Goal: Task Accomplishment & Management: Use online tool/utility

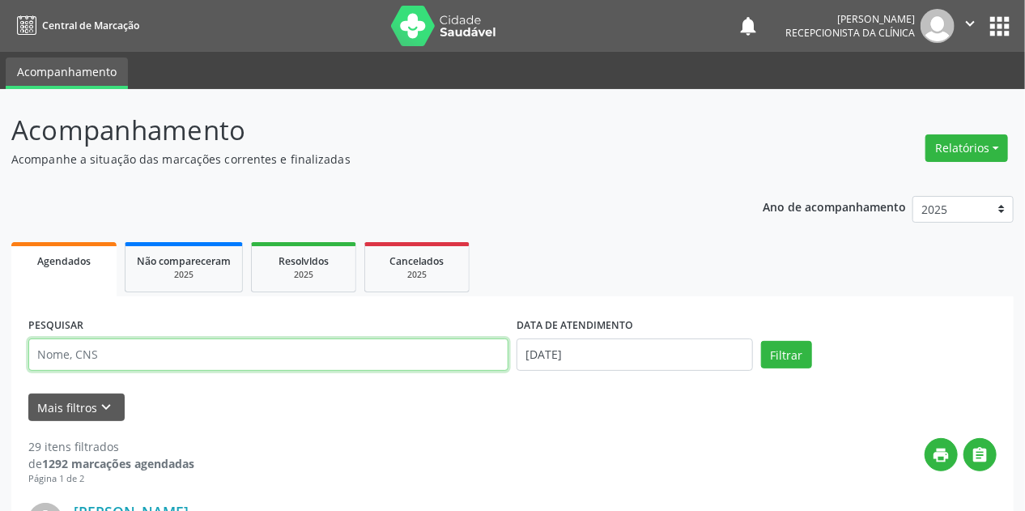
click at [198, 344] on input "text" at bounding box center [268, 355] width 480 height 32
type input "[PERSON_NAME]"
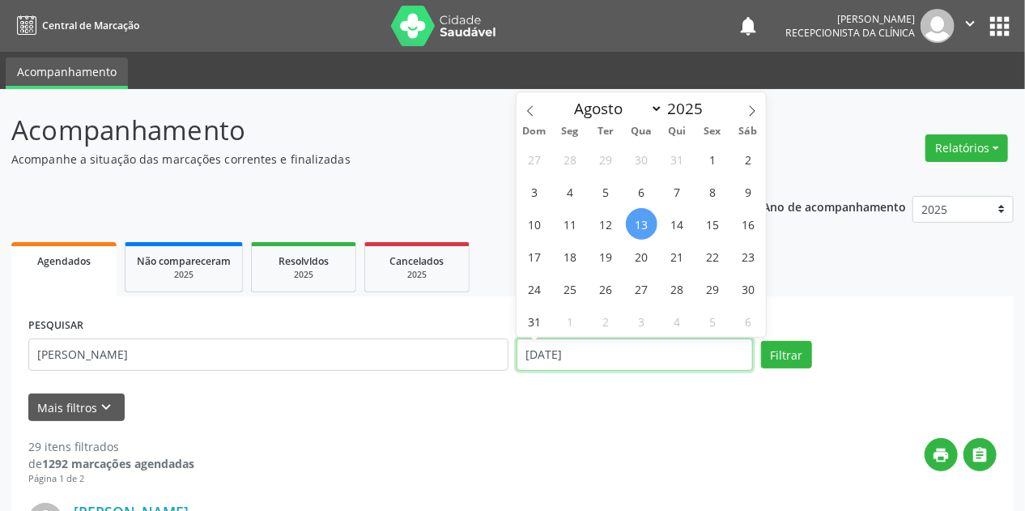
click at [596, 359] on input "[DATE]" at bounding box center [635, 355] width 236 height 32
click at [569, 188] on span "4" at bounding box center [571, 192] width 32 height 32
type input "04/08/2025"
click at [569, 188] on span "4" at bounding box center [571, 192] width 32 height 32
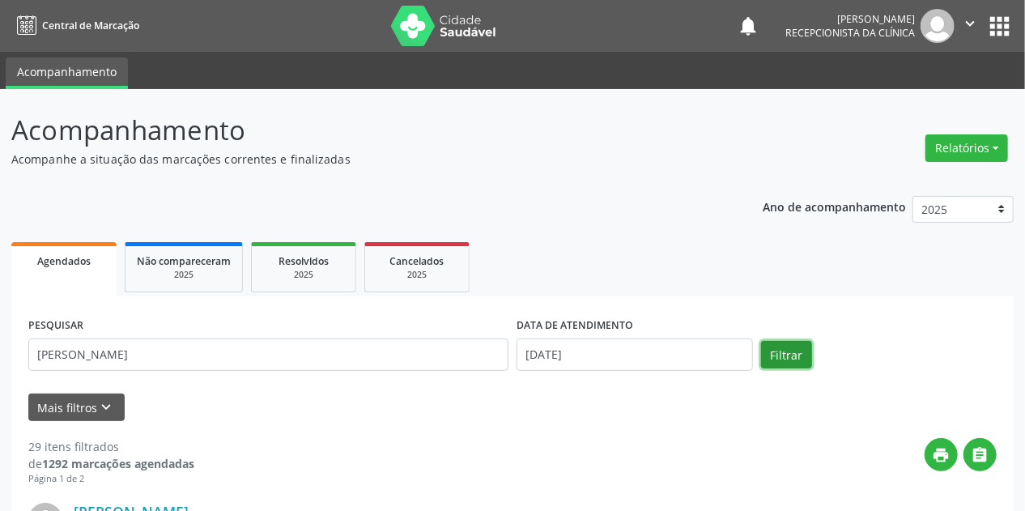
click at [786, 354] on button "Filtrar" at bounding box center [786, 355] width 51 height 28
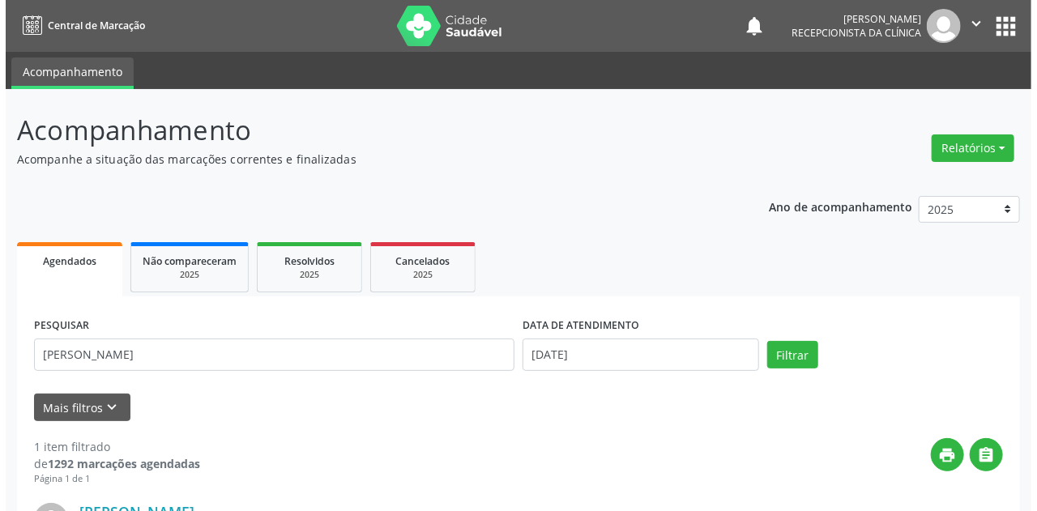
scroll to position [221, 0]
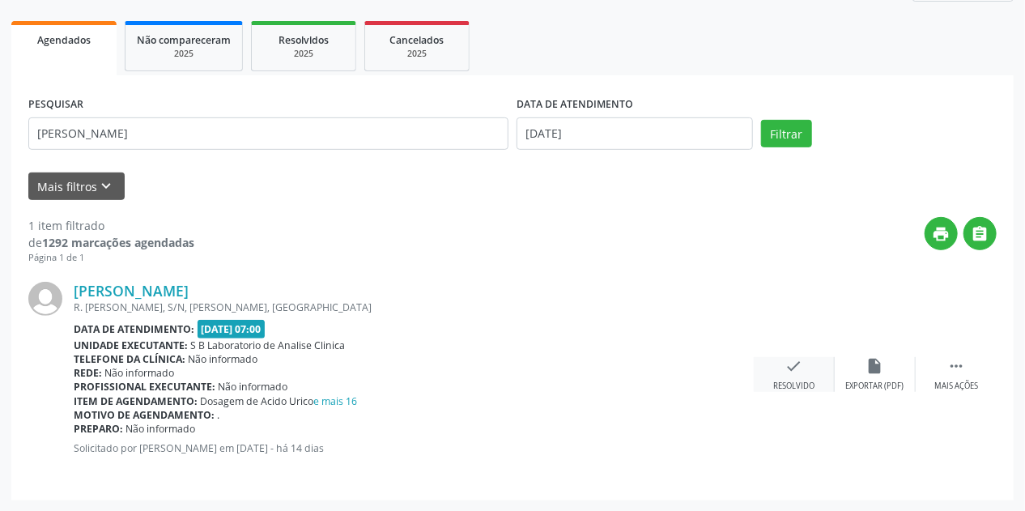
click at [790, 366] on icon "check" at bounding box center [795, 366] width 18 height 18
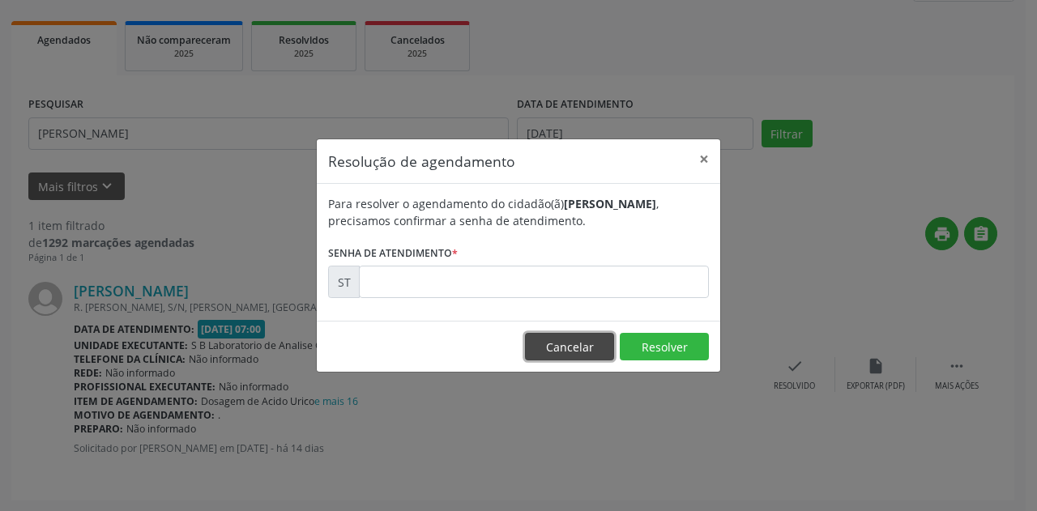
click at [564, 356] on button "Cancelar" at bounding box center [569, 347] width 89 height 28
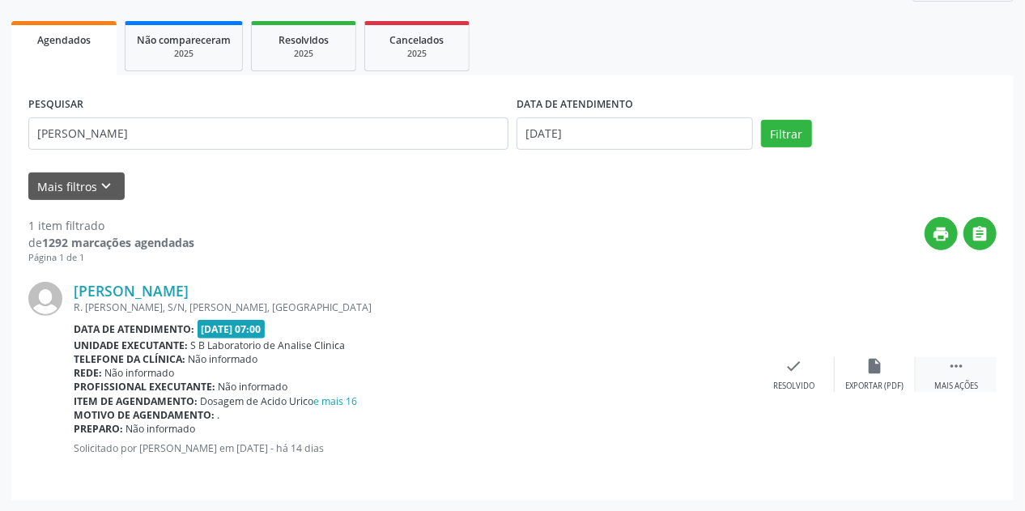
click at [956, 376] on div " Mais ações" at bounding box center [956, 374] width 81 height 35
click at [709, 376] on div "print Imprimir" at bounding box center [713, 374] width 81 height 35
click at [546, 377] on div "check Resolvido" at bounding box center [551, 374] width 81 height 35
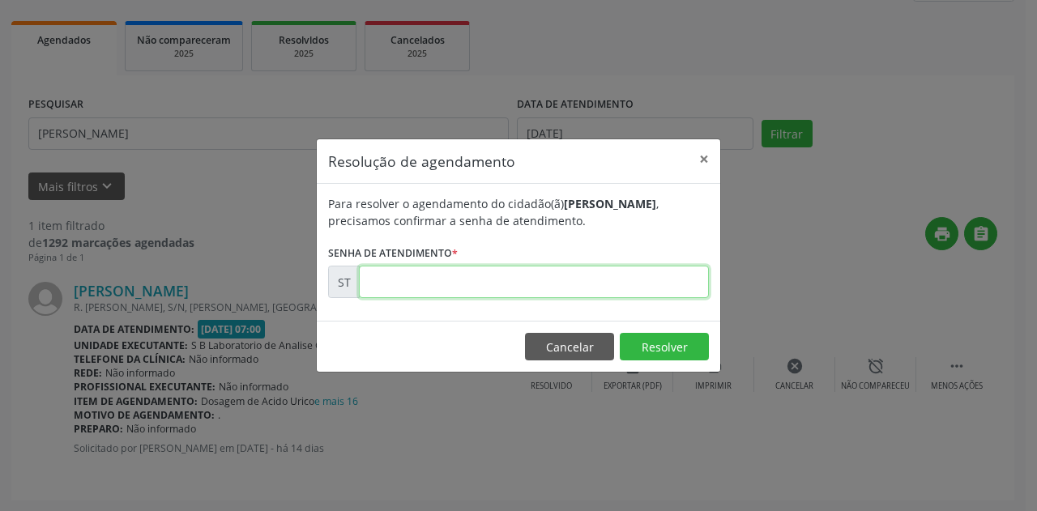
paste input "00013930"
type input "00013930"
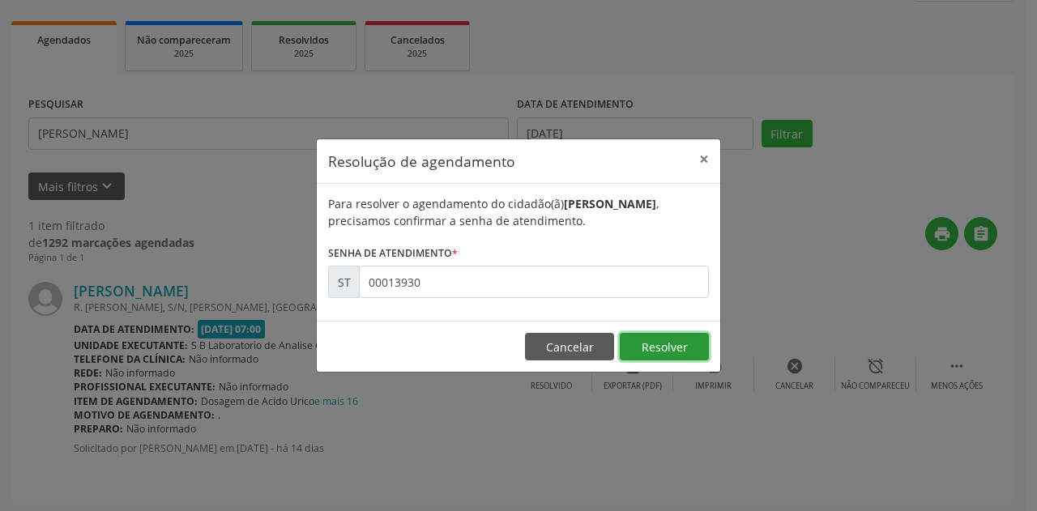
click at [681, 347] on button "Resolver" at bounding box center [664, 347] width 89 height 28
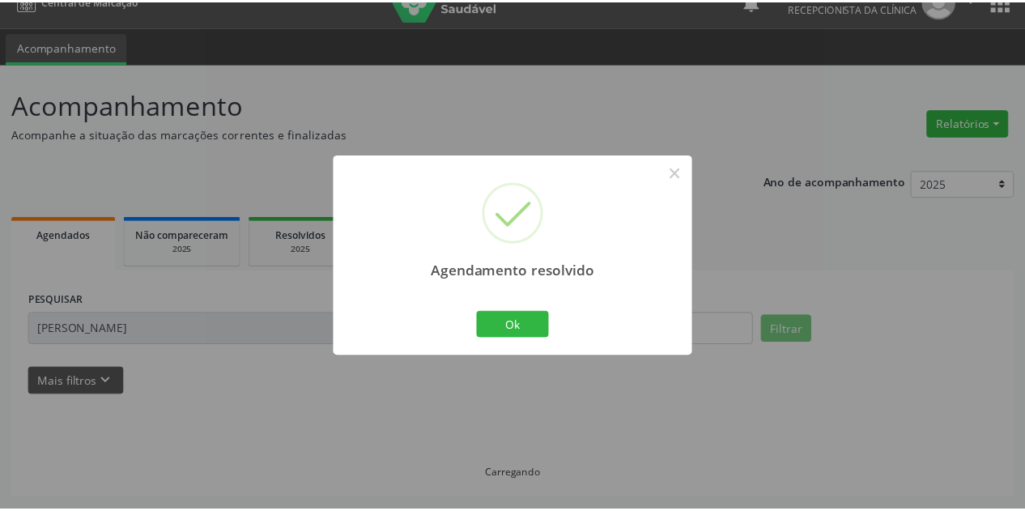
scroll to position [23, 0]
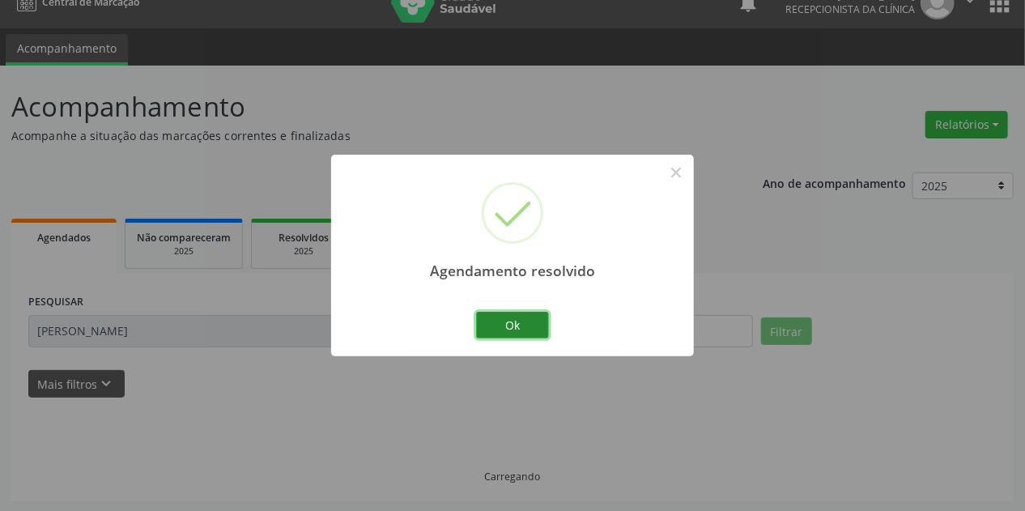
click at [489, 313] on button "Ok" at bounding box center [512, 326] width 73 height 28
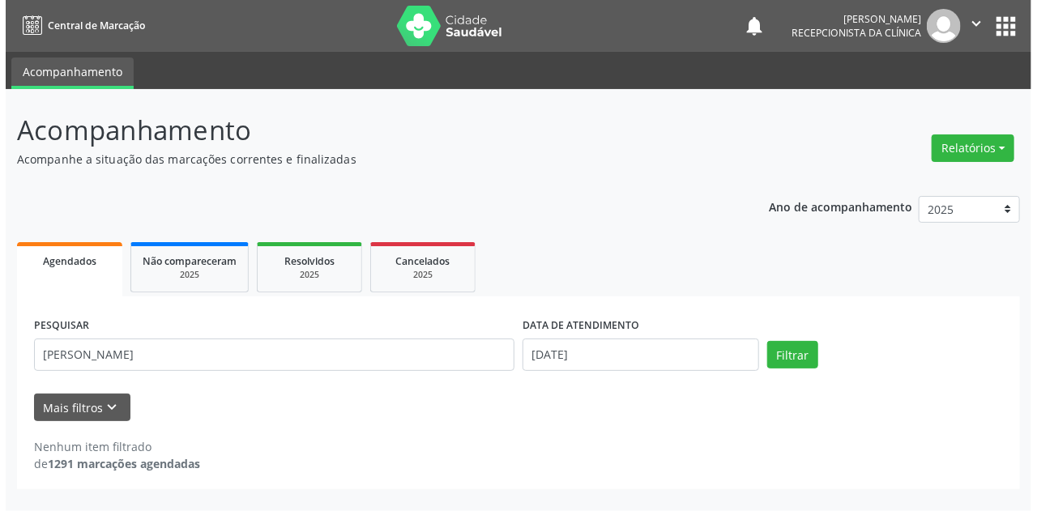
scroll to position [0, 0]
